Goal: Use online tool/utility

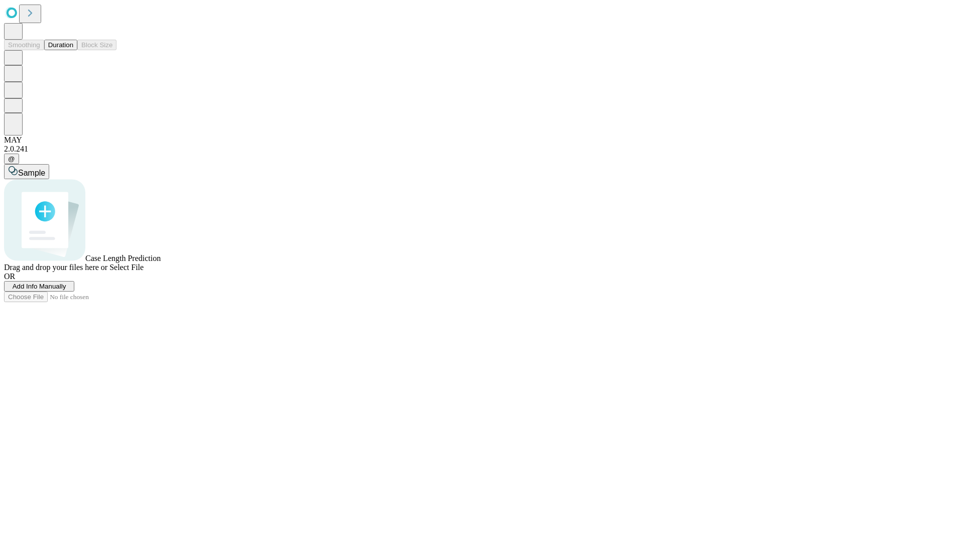
click at [73, 50] on button "Duration" at bounding box center [60, 45] width 33 height 11
click at [45, 169] on span "Sample" at bounding box center [31, 173] width 27 height 9
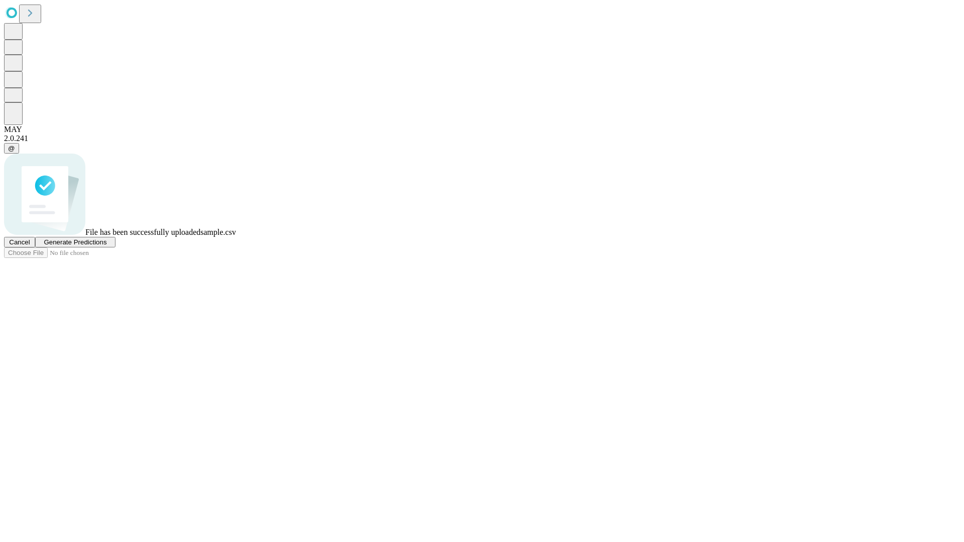
click at [106, 246] on span "Generate Predictions" at bounding box center [75, 242] width 63 height 8
